Goal: Task Accomplishment & Management: Manage account settings

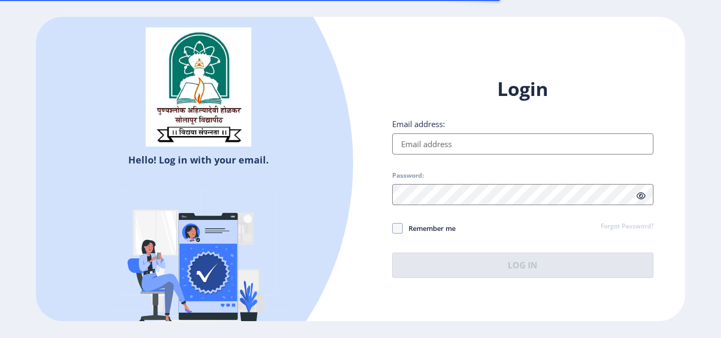
click at [480, 142] on input "Email address:" at bounding box center [522, 143] width 261 height 21
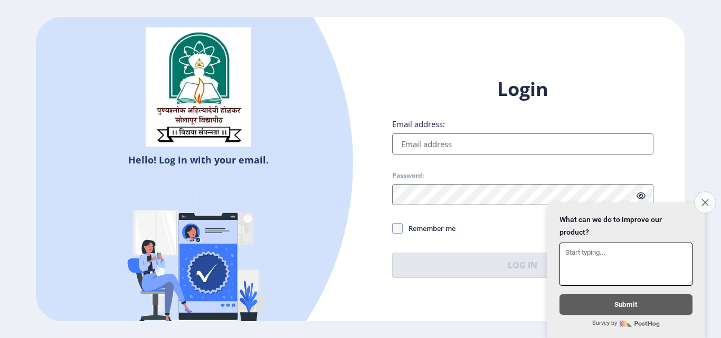
click at [700, 196] on button "Close survey" at bounding box center [705, 203] width 22 height 22
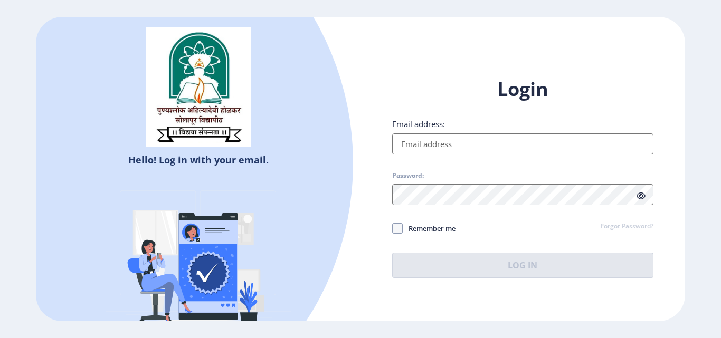
click at [487, 138] on input "Email address:" at bounding box center [522, 143] width 261 height 21
type input "[EMAIL_ADDRESS][DOMAIN_NAME]"
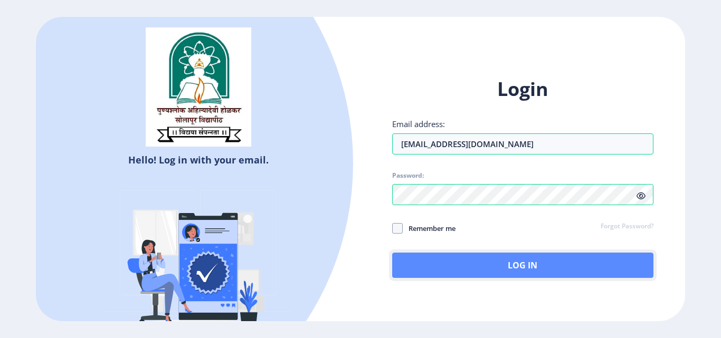
click at [492, 264] on button "Log In" at bounding box center [522, 265] width 261 height 25
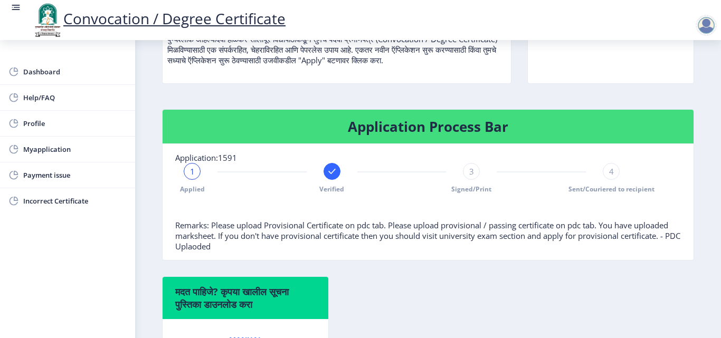
scroll to position [211, 0]
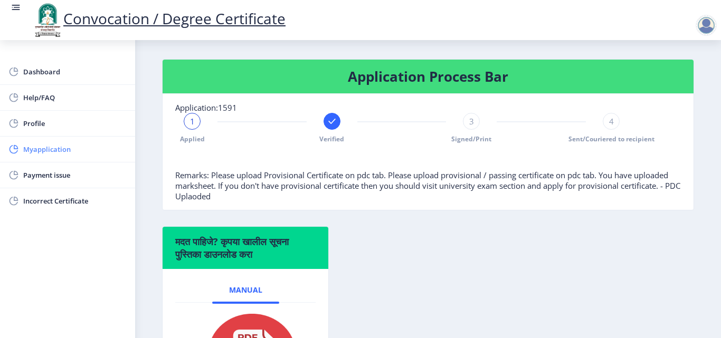
click at [51, 152] on span "Myapplication" at bounding box center [74, 149] width 103 height 13
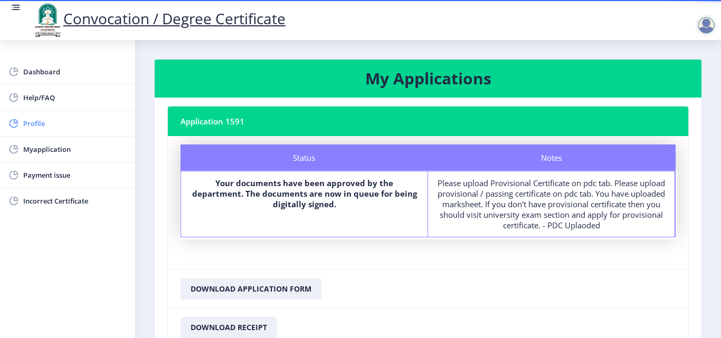
click at [45, 126] on span "Profile" at bounding box center [74, 123] width 103 height 13
select select
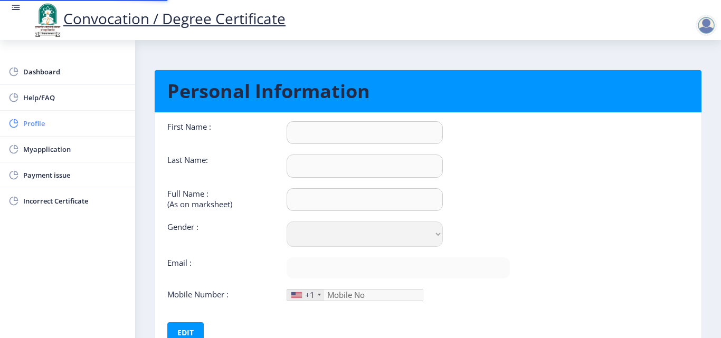
type input "VINOD"
type input "CHAVAN"
type input "[PERSON_NAME]"
select select "[DEMOGRAPHIC_DATA]"
type input "[EMAIL_ADDRESS][DOMAIN_NAME]"
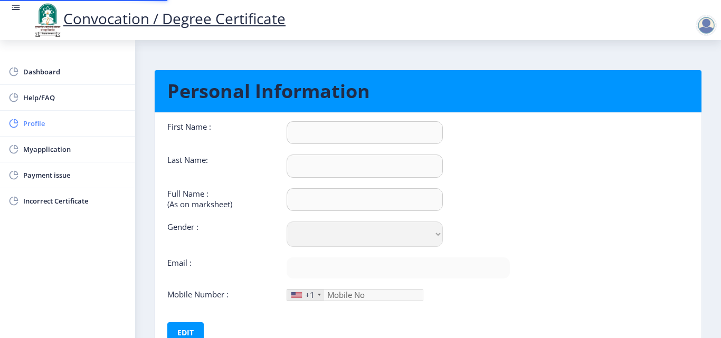
type input "8888536653"
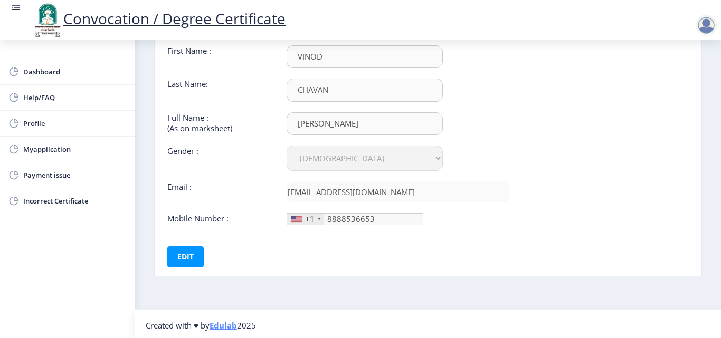
scroll to position [79, 0]
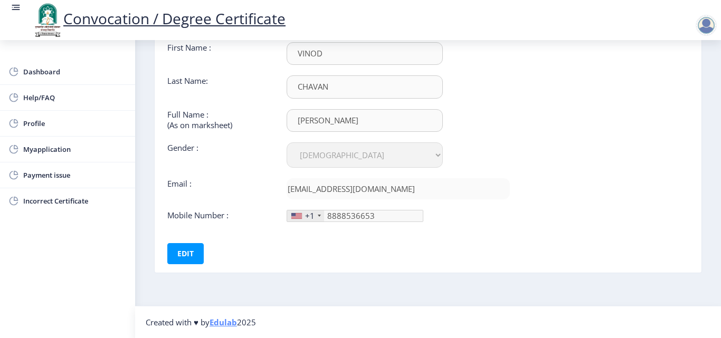
click at [311, 218] on div "+1" at bounding box center [309, 215] width 9 height 11
click at [178, 249] on button "Edit" at bounding box center [185, 253] width 36 height 21
click at [311, 220] on div "+1" at bounding box center [309, 215] width 9 height 11
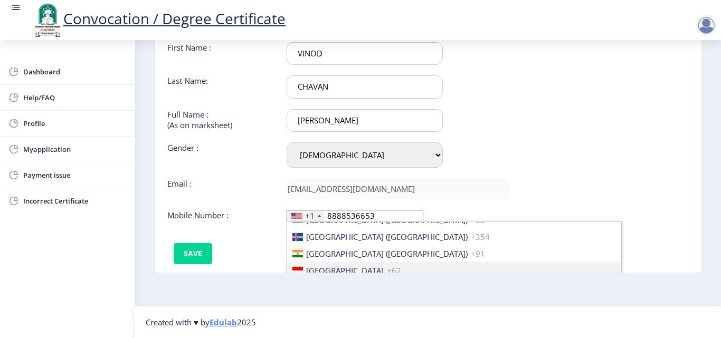
scroll to position [1635, 0]
click at [336, 267] on span "[GEOGRAPHIC_DATA] ([GEOGRAPHIC_DATA])" at bounding box center [386, 271] width 161 height 11
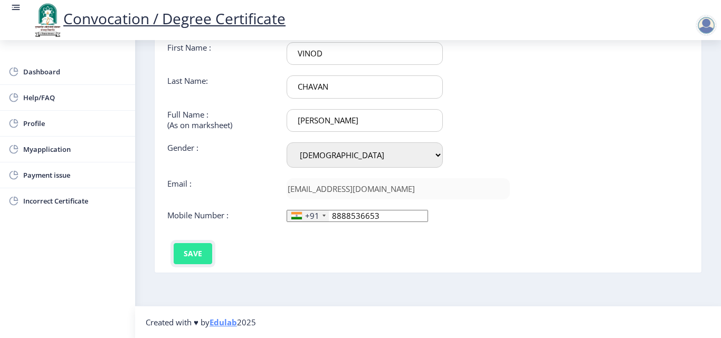
click at [193, 252] on button "Save" at bounding box center [193, 253] width 39 height 21
click at [311, 214] on div "+91" at bounding box center [312, 215] width 14 height 11
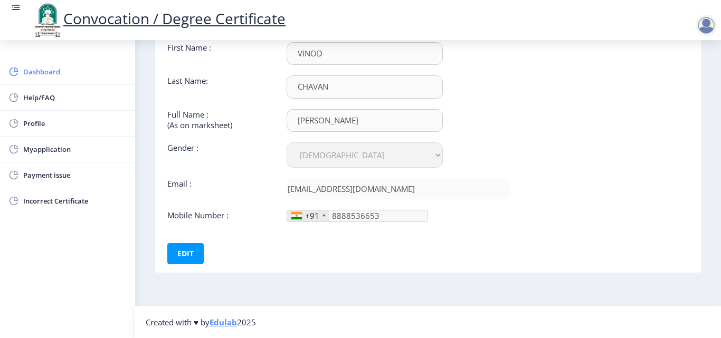
click at [49, 81] on link "Dashboard" at bounding box center [67, 71] width 135 height 25
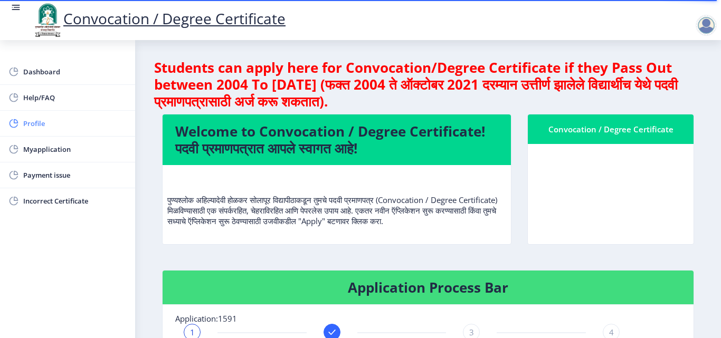
click at [62, 127] on span "Profile" at bounding box center [74, 123] width 103 height 13
select select "[DEMOGRAPHIC_DATA]"
